Goal: Task Accomplishment & Management: Use online tool/utility

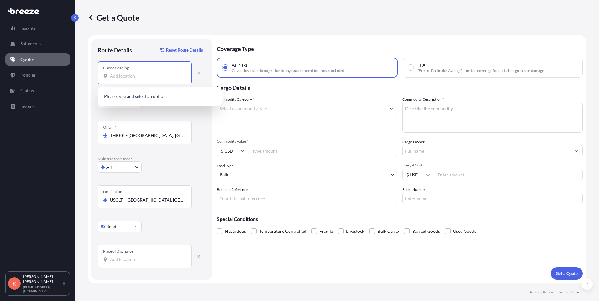
select select "Road"
select select "Air"
select select "Road"
select select "1"
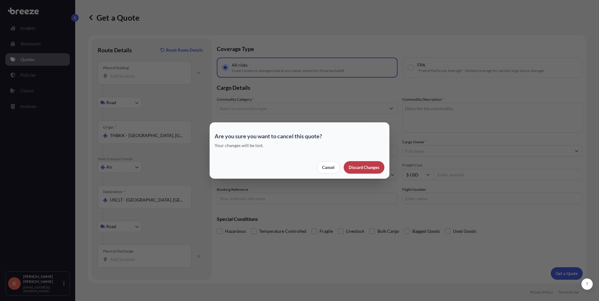
click at [367, 169] on p "Discard Changes" at bounding box center [363, 167] width 31 height 6
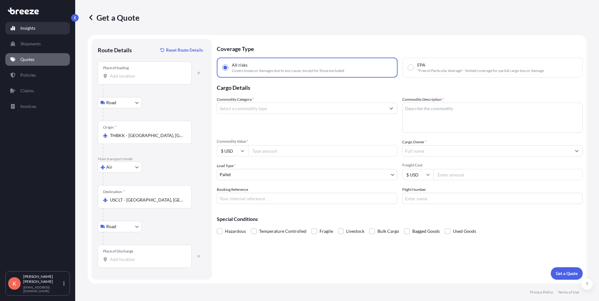
click at [27, 30] on p "Insights" at bounding box center [27, 28] width 15 height 6
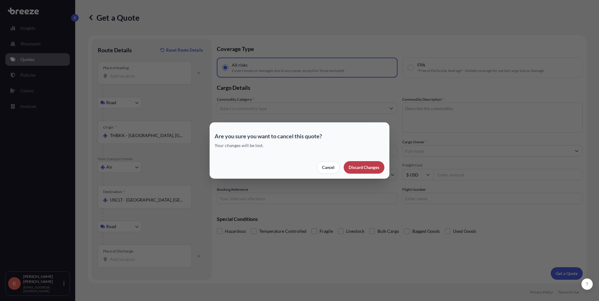
select select "2025"
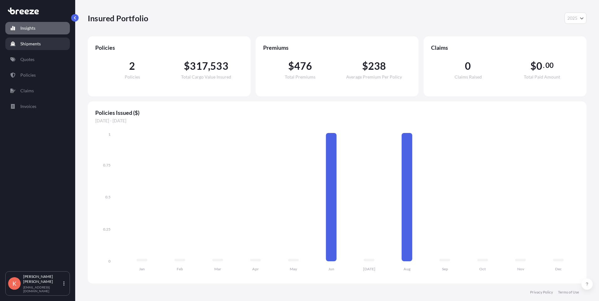
click at [39, 46] on p "Shipments" at bounding box center [30, 44] width 20 height 6
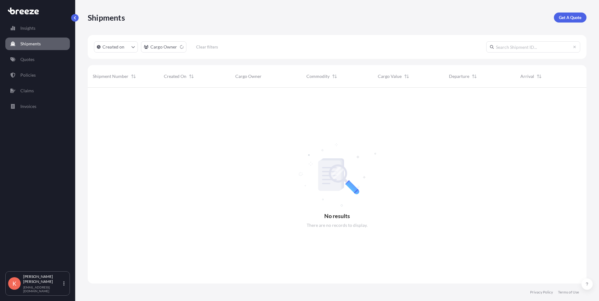
scroll to position [214, 494]
